Goal: Find specific page/section

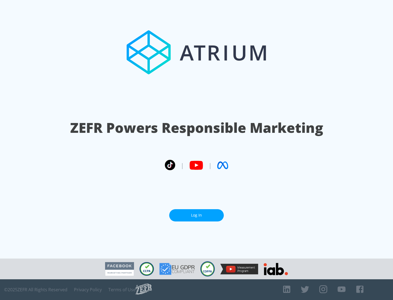
click at [196, 215] on link "Log In" at bounding box center [196, 215] width 55 height 12
